Goal: Transaction & Acquisition: Purchase product/service

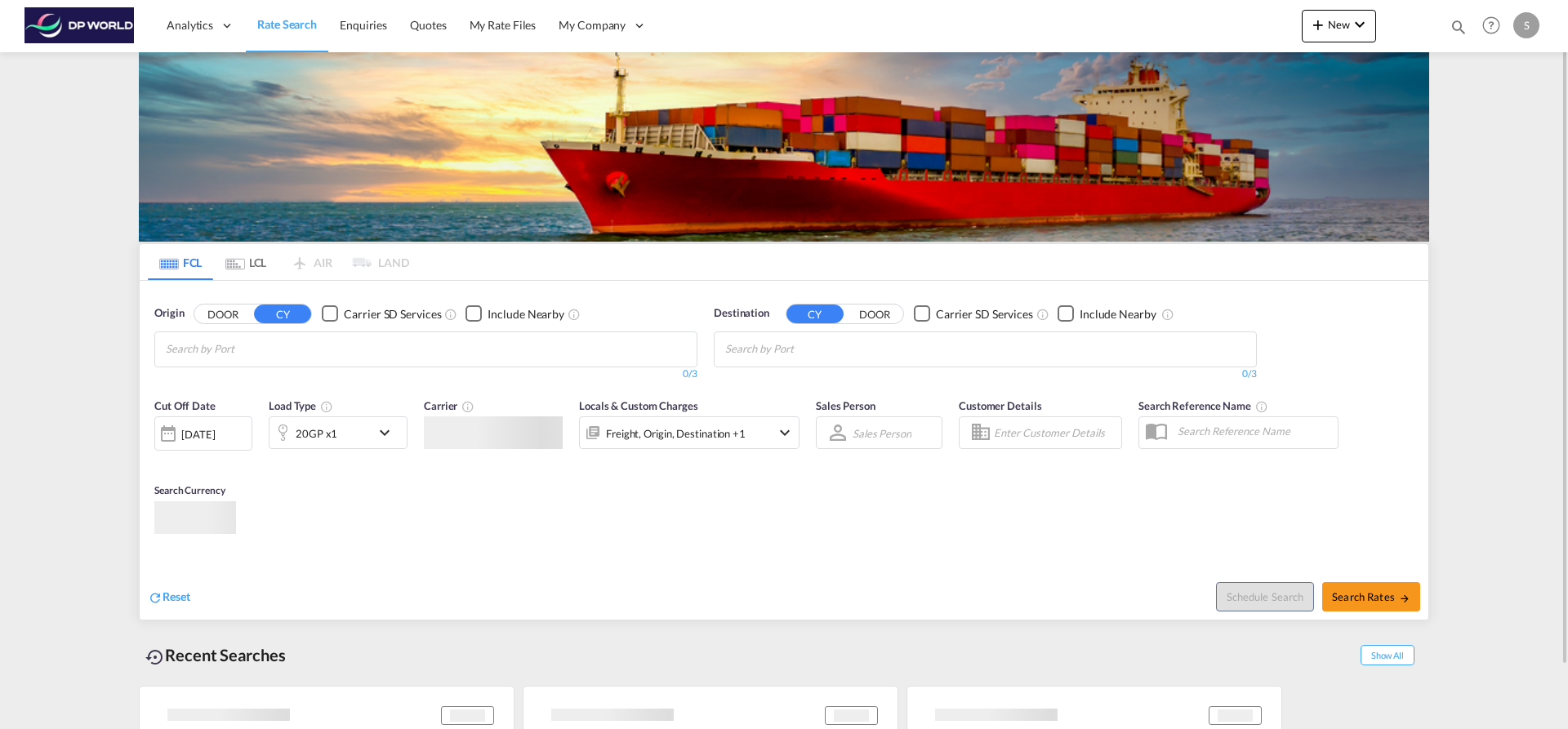
click at [203, 361] on md-autocomplete-wrap "Chips container with autocompletion. Enter the text area, type text to search, …" at bounding box center [243, 349] width 155 height 26
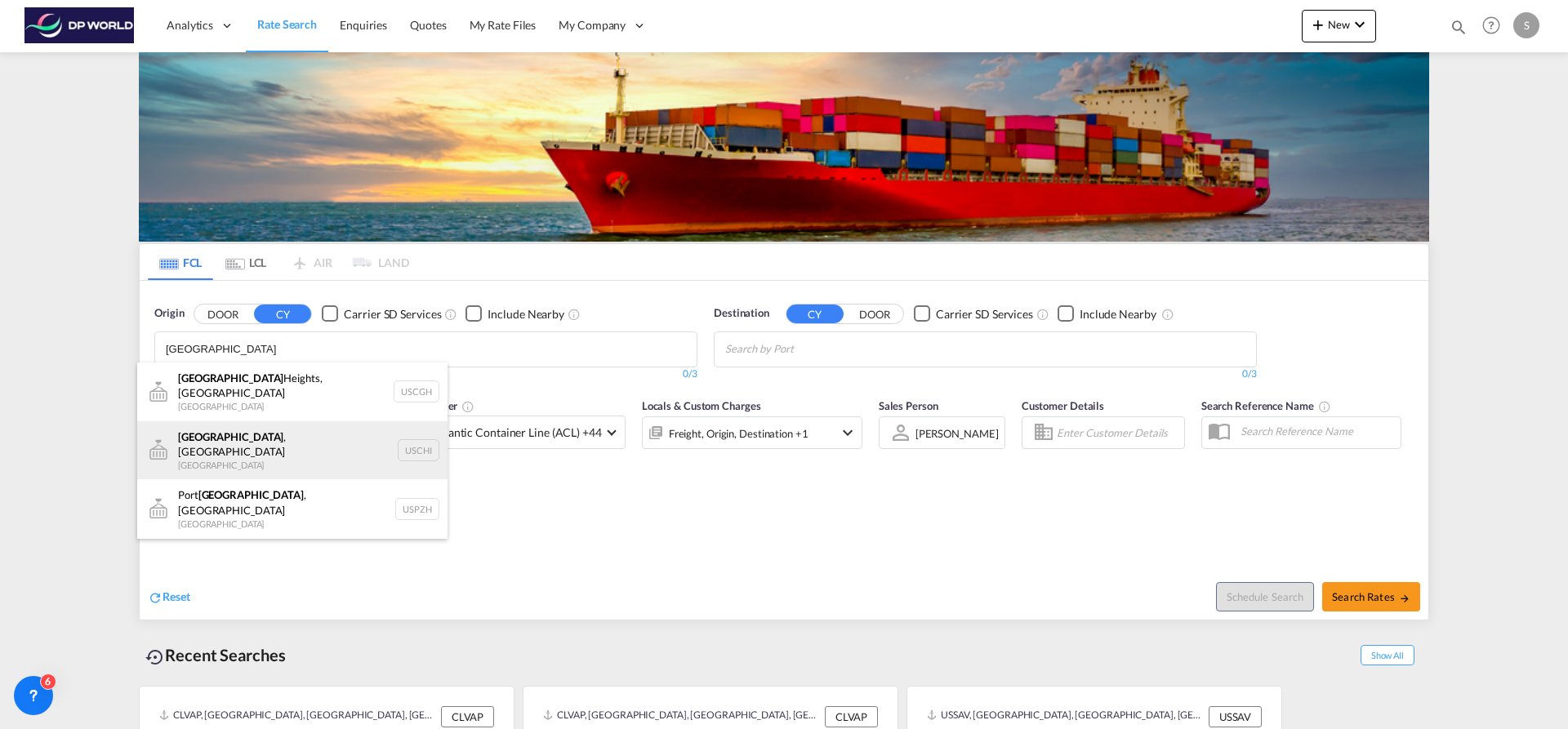
type input "[GEOGRAPHIC_DATA]"
click at [259, 421] on div "[GEOGRAPHIC_DATA] , IL United States USCHI" at bounding box center [292, 450] width 311 height 59
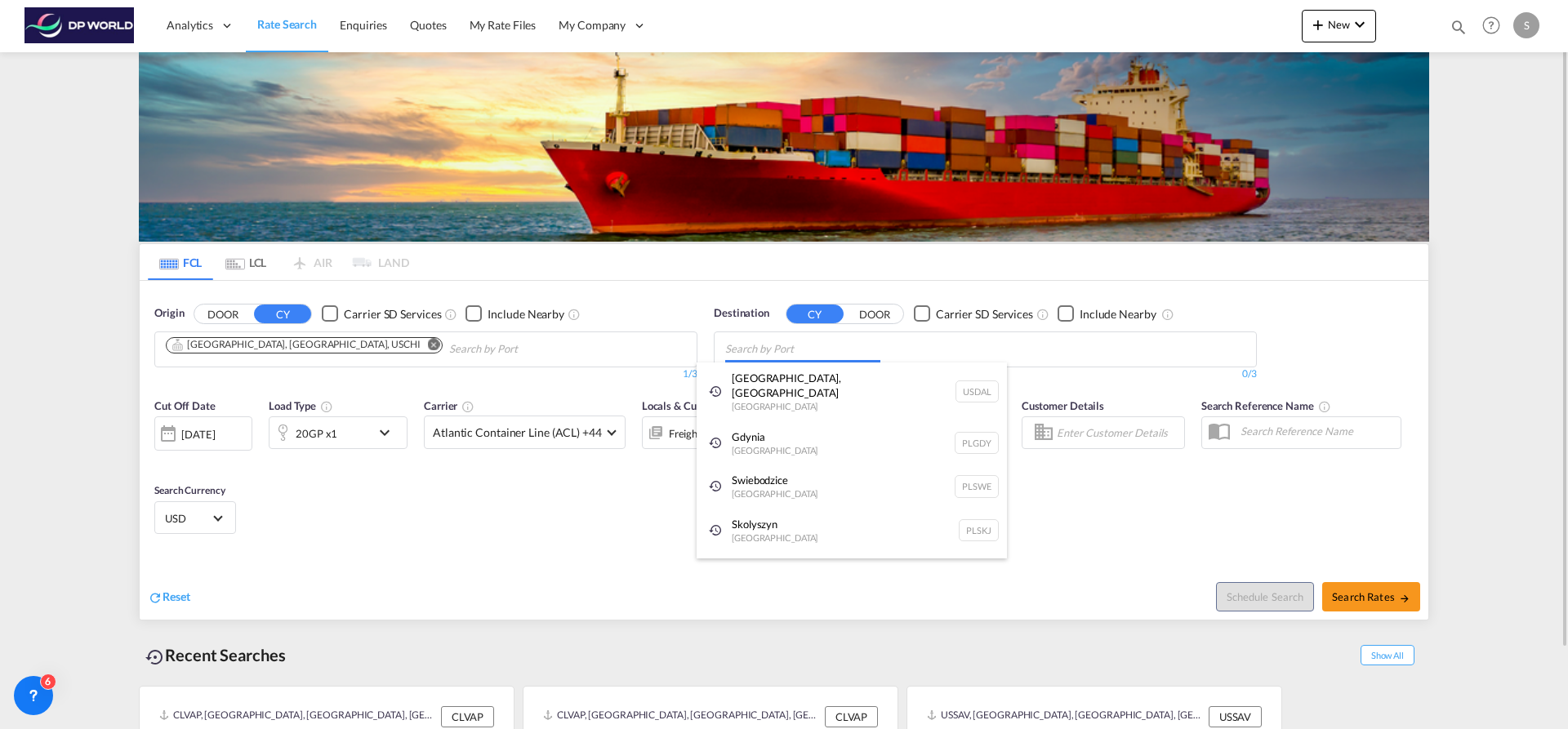
click at [774, 345] on body "Analytics Dashboard Rate Search Enquiries Quotes My Rate Files My Company" at bounding box center [784, 364] width 1568 height 729
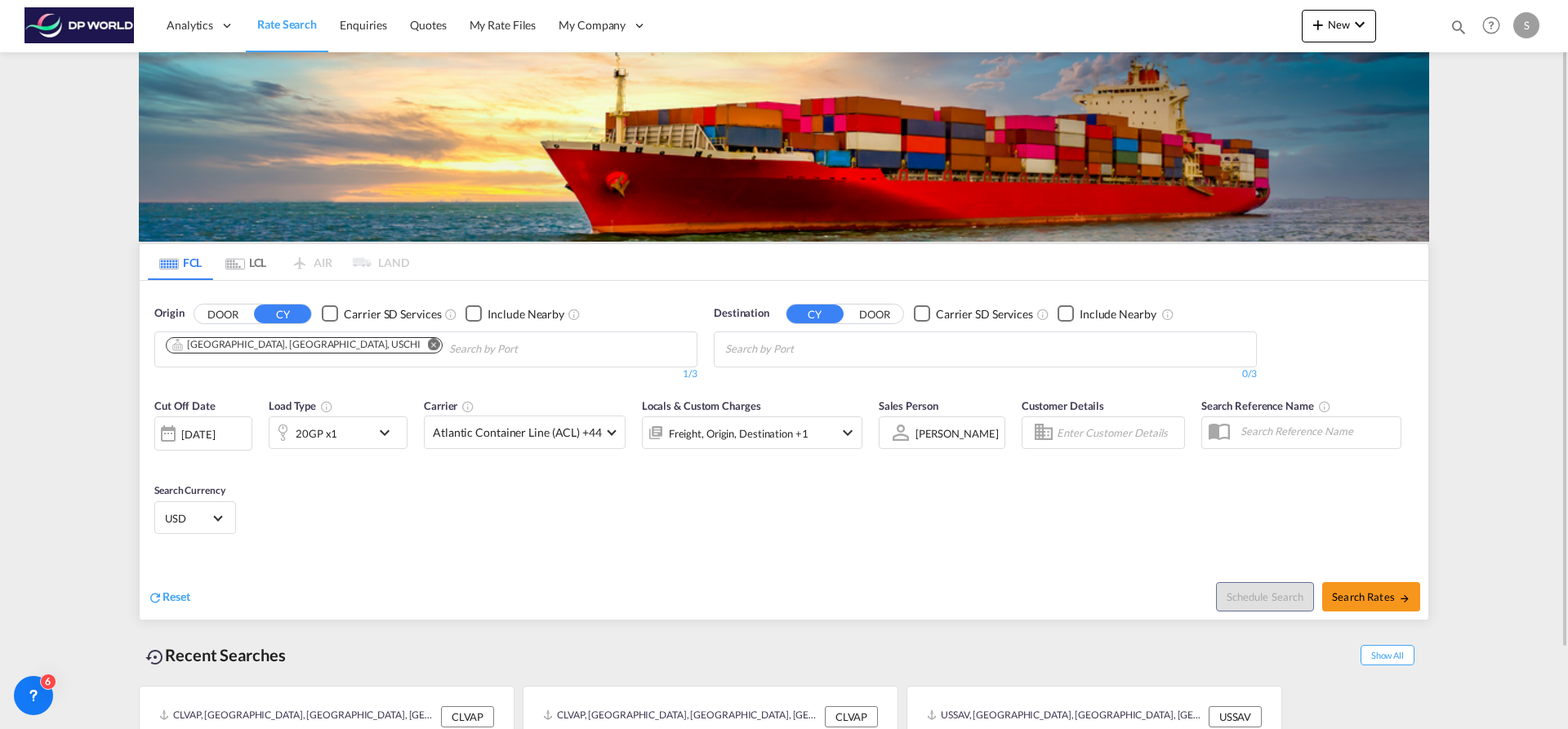
click at [771, 360] on body "Analytics Dashboard Rate Search Enquiries Quotes My Rate Files My Company" at bounding box center [784, 364] width 1568 height 729
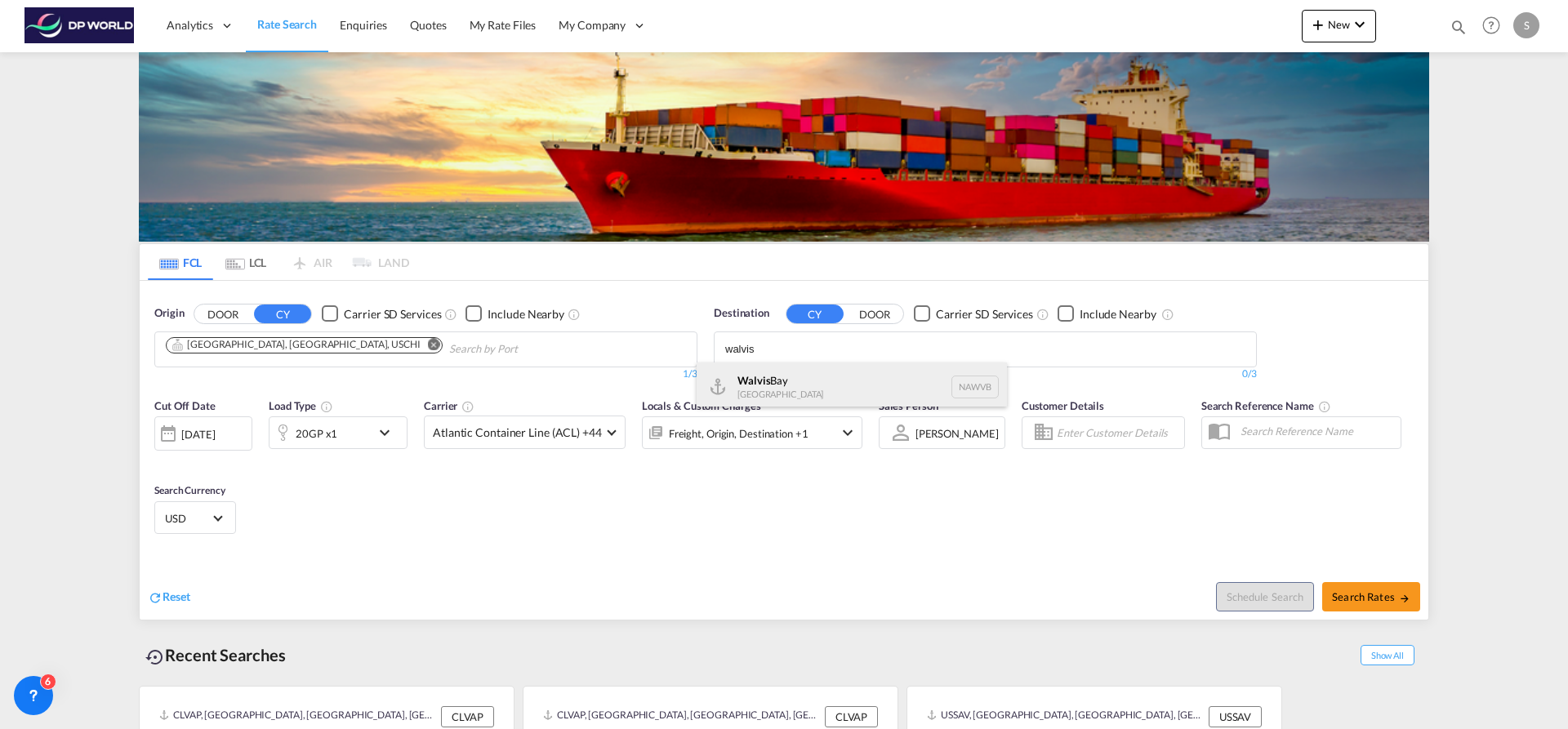
type input "walvis"
click at [820, 382] on div "Walvis Bay [GEOGRAPHIC_DATA] NAWVB" at bounding box center [852, 387] width 311 height 49
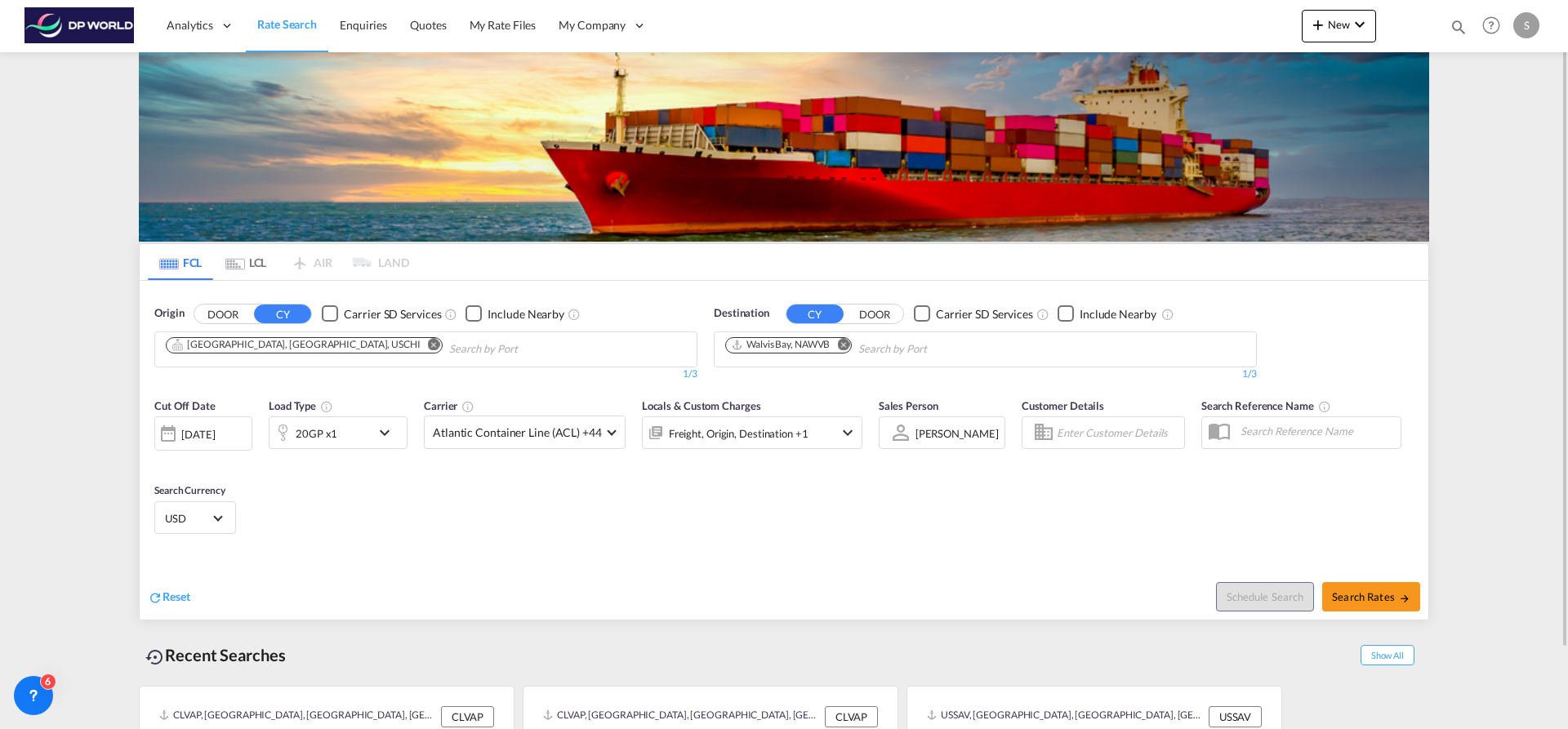
click at [376, 437] on md-icon "icon-chevron-down" at bounding box center [389, 432] width 28 height 19
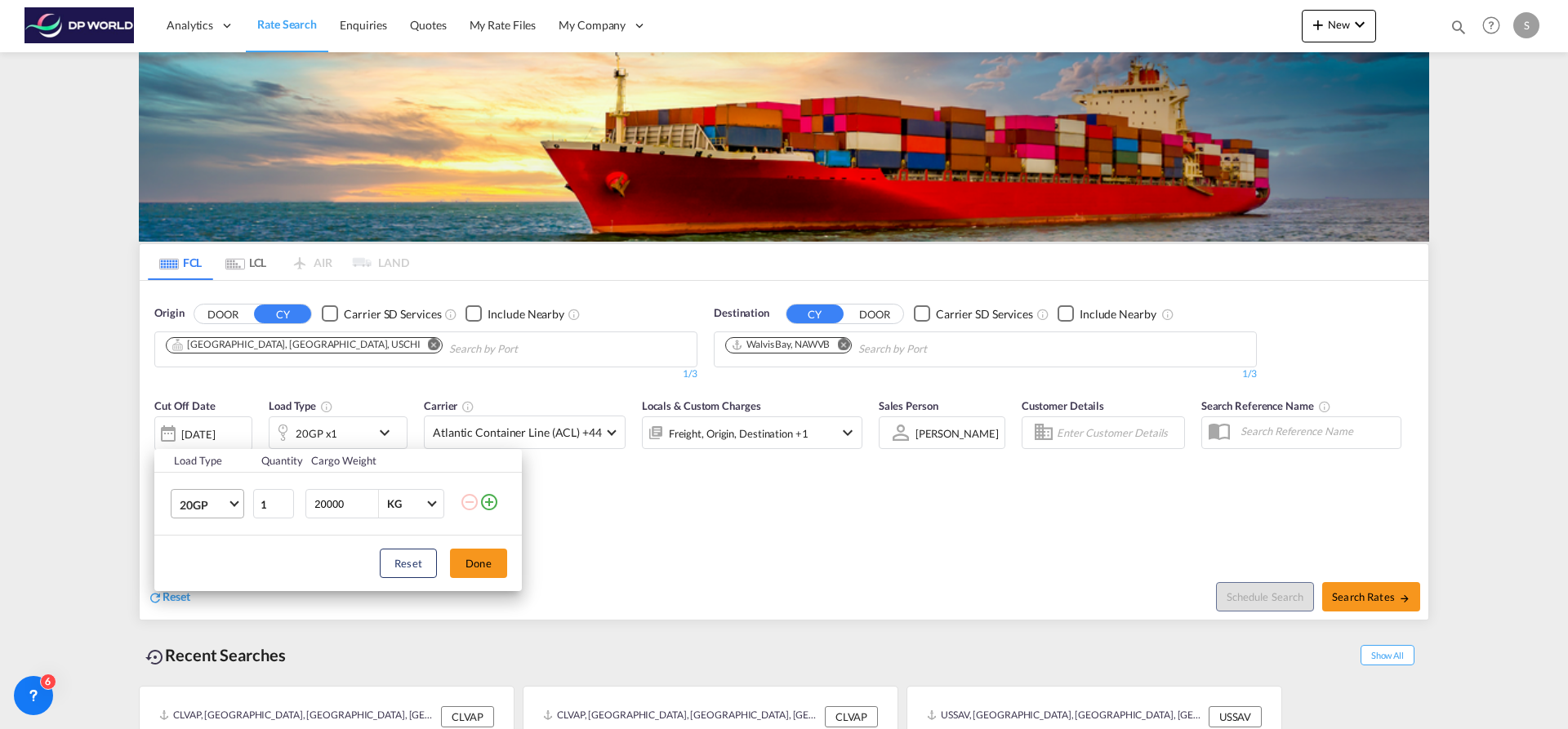
click at [226, 508] on span "20GP" at bounding box center [203, 504] width 47 height 16
click at [212, 572] on md-option "40HC" at bounding box center [222, 582] width 111 height 39
click at [472, 555] on button "Done" at bounding box center [478, 563] width 57 height 29
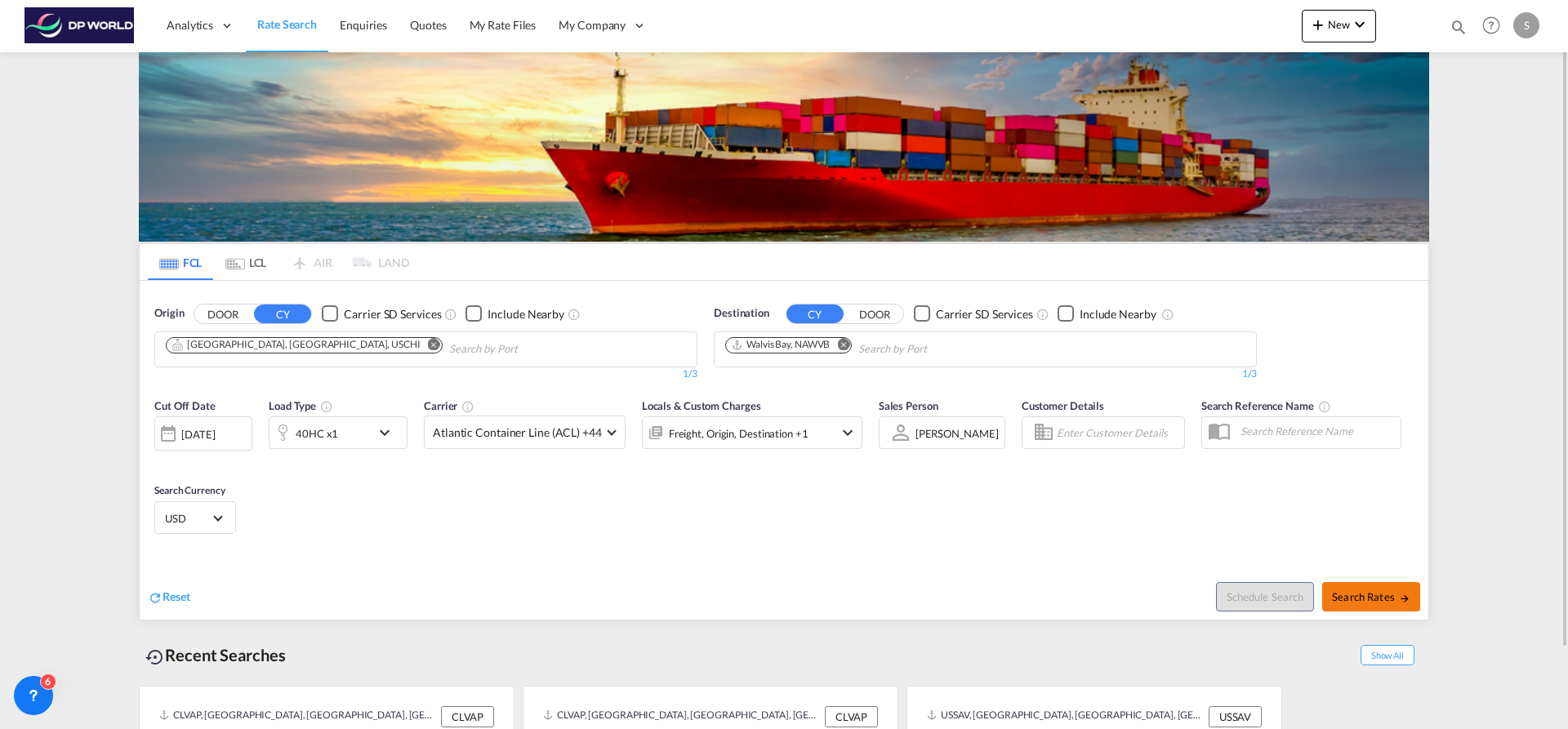
click at [1408, 596] on md-icon "icon-arrow-right" at bounding box center [1404, 598] width 12 height 12
type input "USCHI to NAWVB / [DATE]"
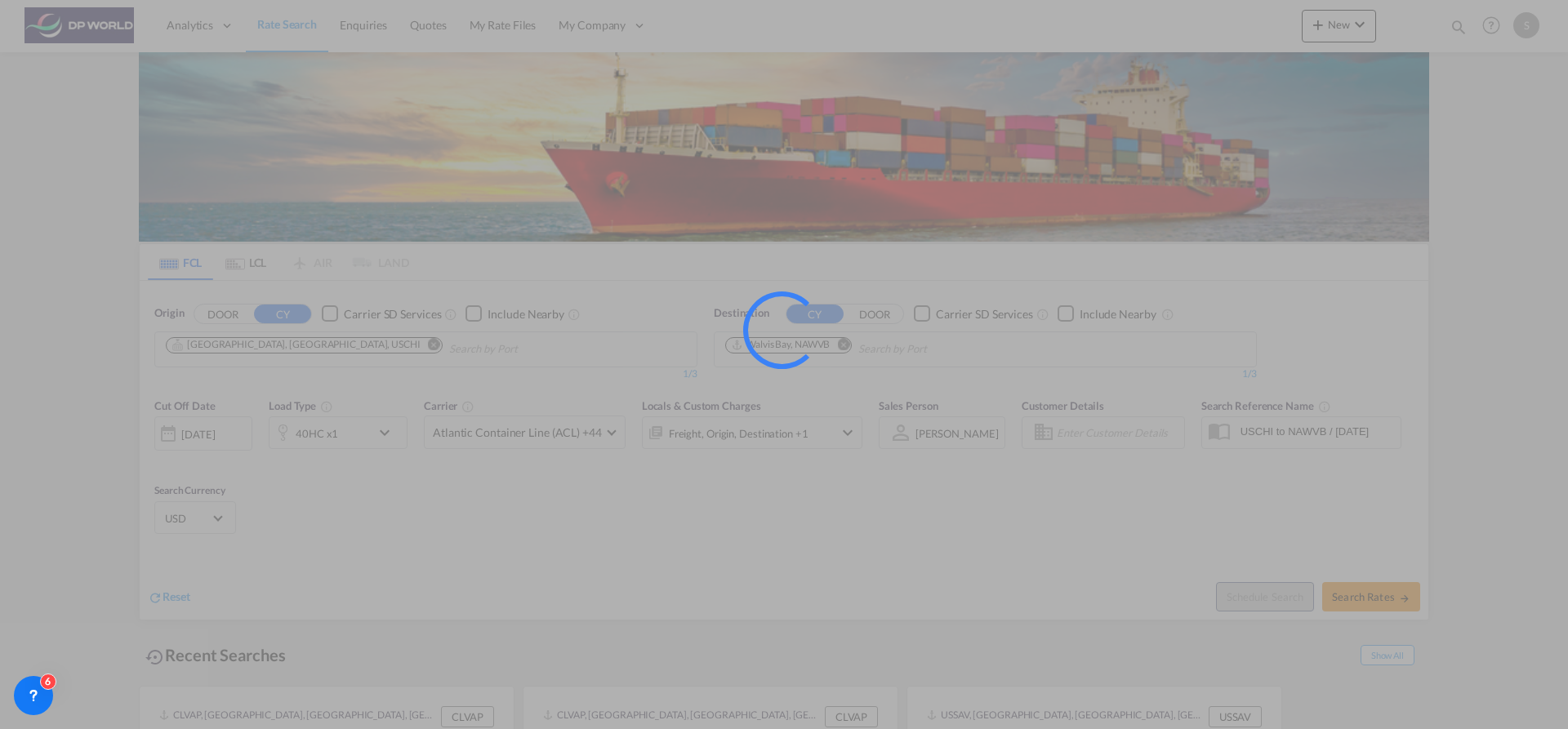
click at [1387, 592] on div at bounding box center [784, 364] width 1568 height 729
